Goal: Check status: Check status

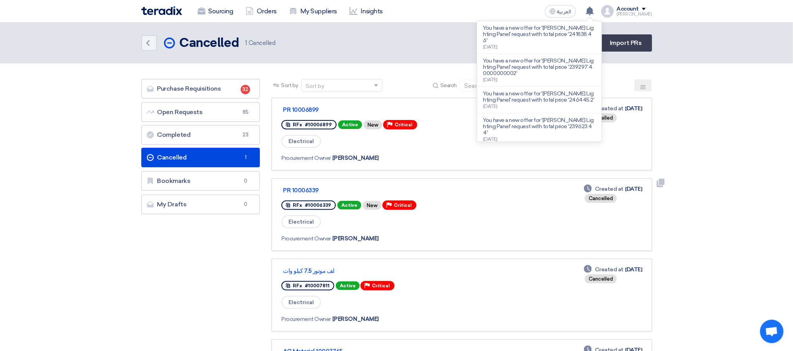
click at [476, 180] on link "PR 10006339 RFx #10006339 Active New Priority Critical Electrical Procurement O…" at bounding box center [461, 214] width 380 height 73
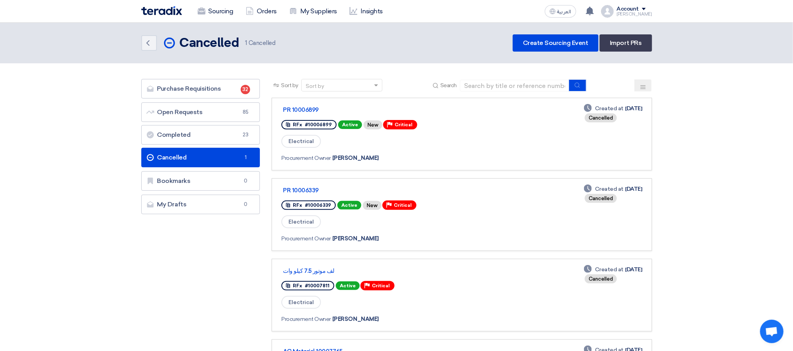
click at [394, 49] on div "Back Cancelled Cancelled 1 Cancelled Create Sourcing Event Import PRs" at bounding box center [396, 42] width 511 height 17
click at [212, 93] on link "Purchase Requisitions Purchase Requisitions 32" at bounding box center [200, 89] width 119 height 20
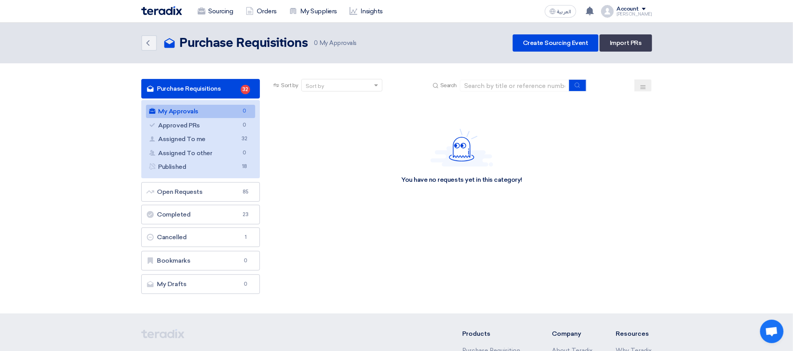
click at [412, 41] on div "Back Purchase Requisitions Purchase Requisitions 0 My Approvals Create Sourcing…" at bounding box center [396, 42] width 511 height 17
click at [206, 138] on link "Assigned To me Assigned To me 32" at bounding box center [201, 139] width 110 height 13
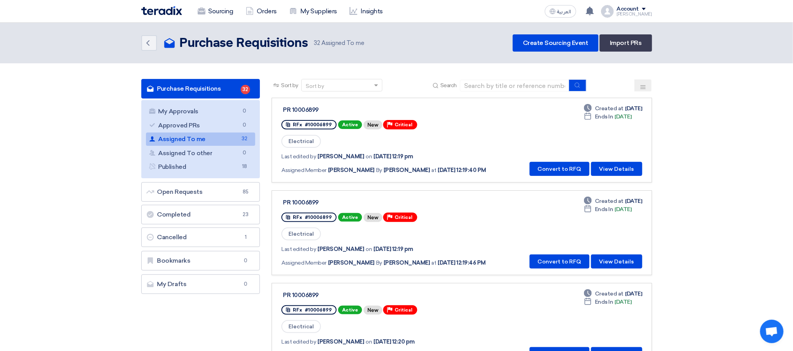
click at [374, 60] on header "Back Purchase Requisitions Purchase Requisitions 32" at bounding box center [396, 43] width 793 height 41
drag, startPoint x: 310, startPoint y: 46, endPoint x: 182, endPoint y: 44, distance: 127.9
click at [182, 44] on div "Purchase Requisitions Purchase Requisitions 32 Assigned To me" at bounding box center [266, 43] width 207 height 16
click at [182, 44] on h2 "Purchase Requisitions" at bounding box center [244, 44] width 128 height 16
drag, startPoint x: 371, startPoint y: 38, endPoint x: 179, endPoint y: 45, distance: 192.2
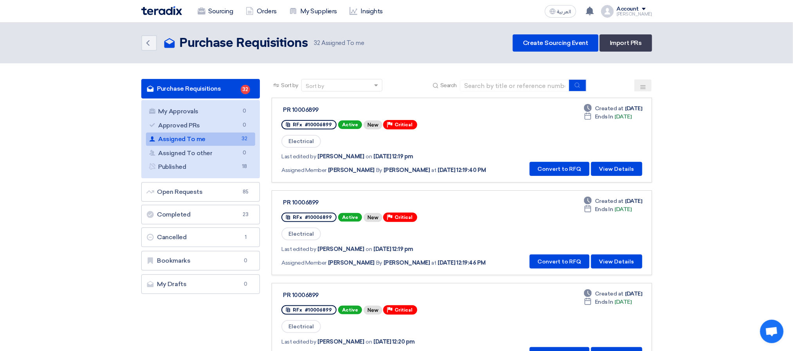
click at [179, 45] on div "Back Purchase Requisitions Purchase Requisitions 32 Assigned To me Create Sourc…" at bounding box center [396, 42] width 511 height 17
click at [343, 55] on header "Back Purchase Requisitions Purchase Requisitions 32" at bounding box center [396, 43] width 793 height 41
drag, startPoint x: 372, startPoint y: 48, endPoint x: 191, endPoint y: 36, distance: 181.2
click at [191, 36] on div "Purchase Requisitions Purchase Requisitions 32 Assigned To me" at bounding box center [266, 43] width 207 height 16
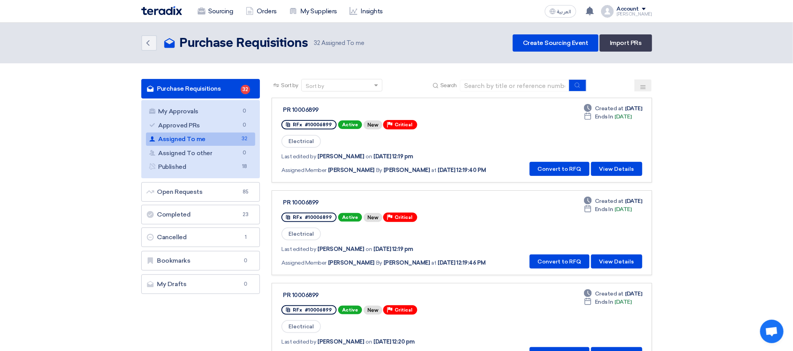
click at [216, 47] on h2 "Purchase Requisitions" at bounding box center [244, 44] width 128 height 16
drag, startPoint x: 333, startPoint y: 43, endPoint x: 230, endPoint y: 39, distance: 103.0
click at [230, 39] on div "Purchase Requisitions Purchase Requisitions 32 Assigned To me" at bounding box center [266, 43] width 207 height 16
